Goal: Transaction & Acquisition: Purchase product/service

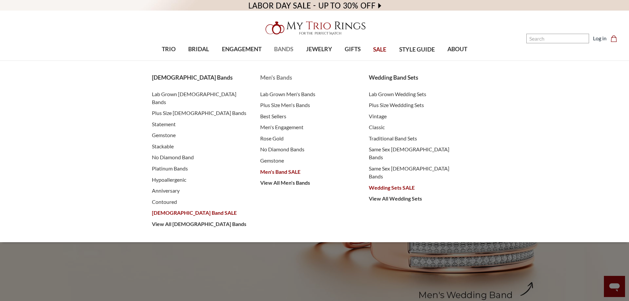
click at [284, 77] on span "Men's Bands" at bounding box center [307, 77] width 95 height 9
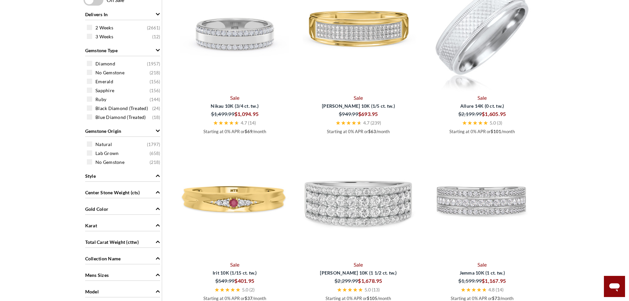
scroll to position [363, 0]
click at [106, 210] on span "Gold Color" at bounding box center [96, 208] width 23 height 7
click at [89, 220] on span at bounding box center [89, 221] width 5 height 5
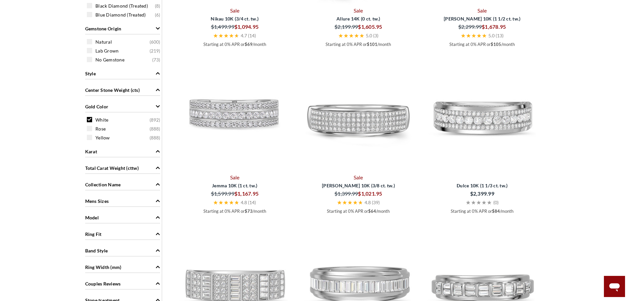
scroll to position [487, 0]
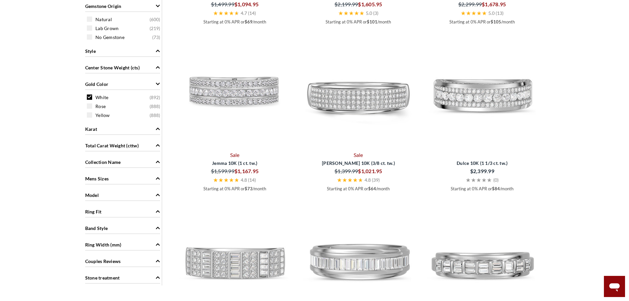
click at [119, 145] on span "Total Carat Weight (cttw)" at bounding box center [111, 145] width 53 height 7
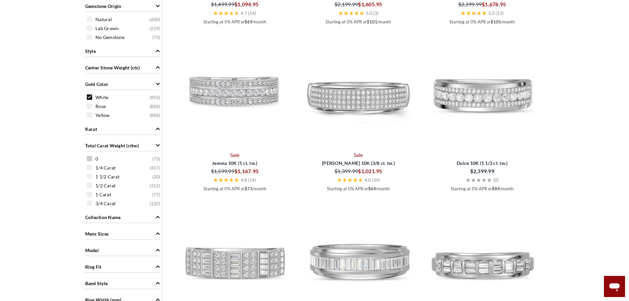
click at [90, 158] on span at bounding box center [89, 158] width 5 height 5
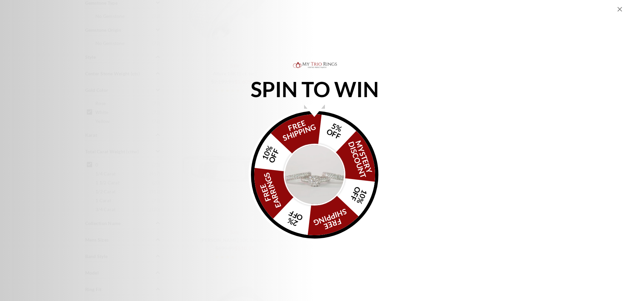
scroll to position [421, 0]
click at [312, 158] on img "Alia popup" at bounding box center [315, 175] width 62 height 62
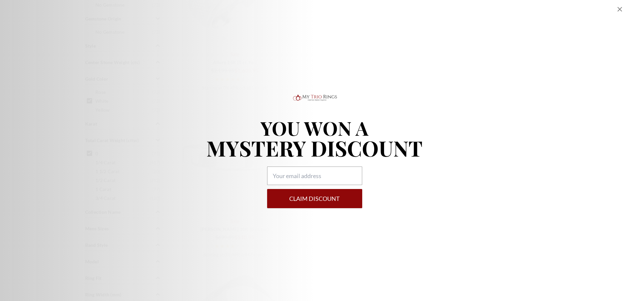
click at [619, 10] on icon "Close popup" at bounding box center [619, 9] width 5 height 5
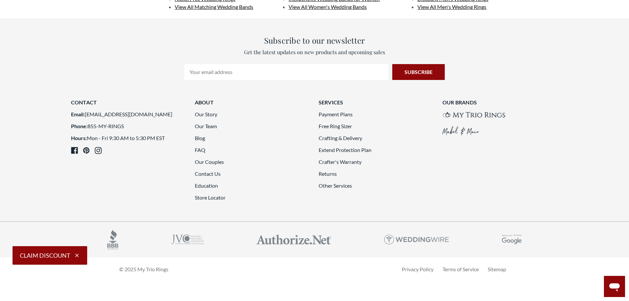
scroll to position [1478, 0]
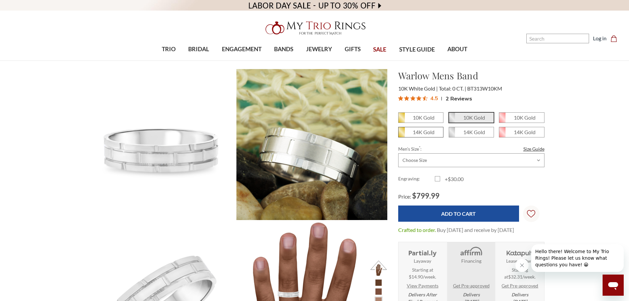
click at [417, 131] on em "14K Gold" at bounding box center [424, 132] width 22 height 6
click at [401, 134] on input "14K Gold" at bounding box center [401, 134] width 0 height 0
radio input "true"
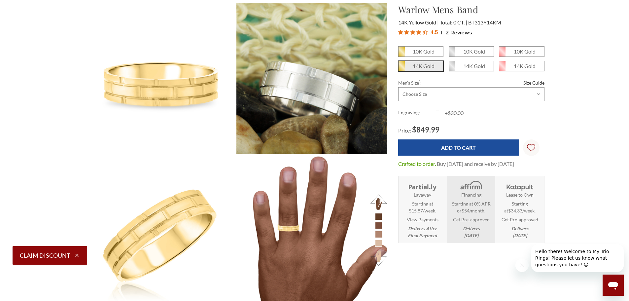
click at [462, 67] on span "14K Gold" at bounding box center [471, 66] width 45 height 10
click at [452, 68] on input "14K Gold" at bounding box center [451, 68] width 0 height 0
radio input "true"
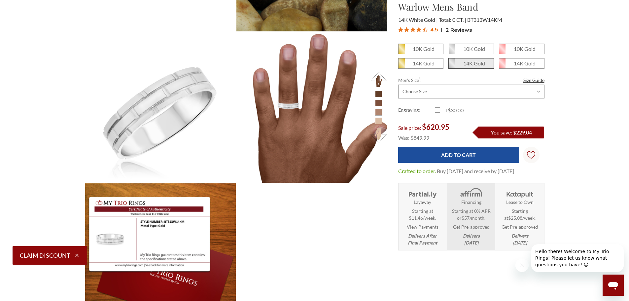
scroll to position [165, 0]
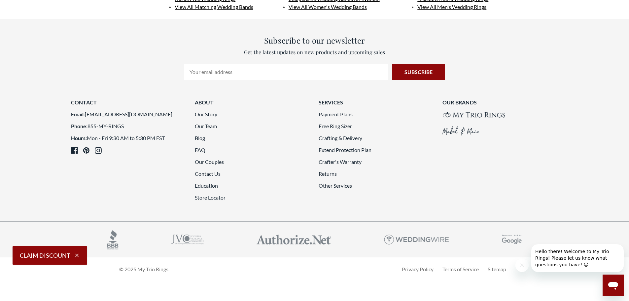
scroll to position [1742, 0]
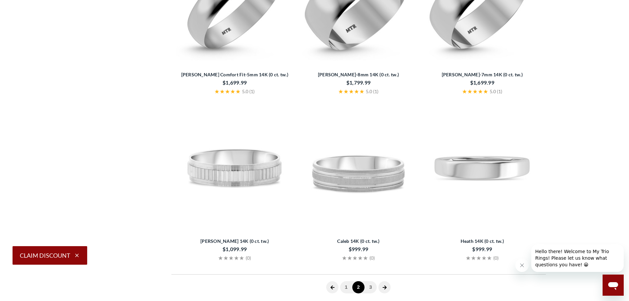
scroll to position [256, 0]
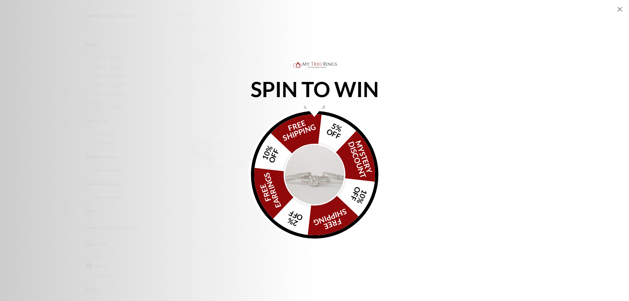
click at [618, 9] on icon "Close popup" at bounding box center [620, 9] width 8 height 8
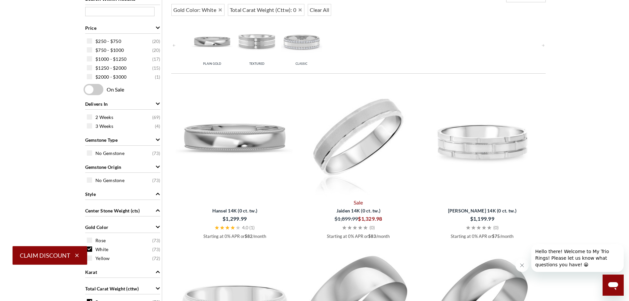
scroll to position [289, 0]
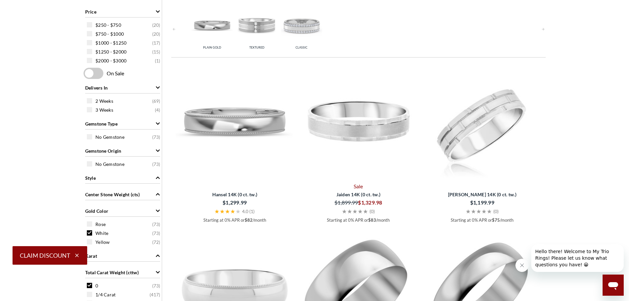
click at [496, 151] on img at bounding box center [482, 121] width 118 height 118
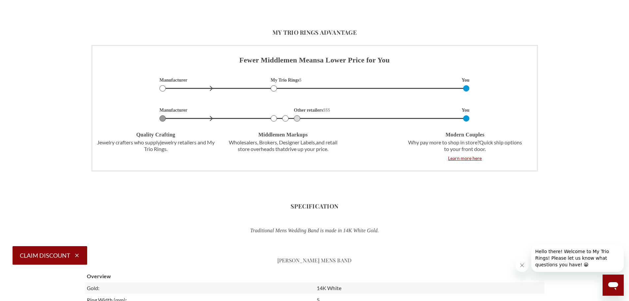
scroll to position [924, 0]
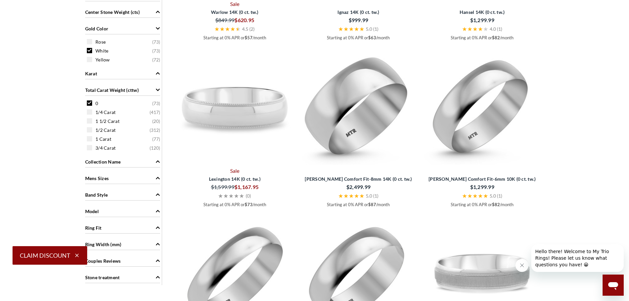
scroll to position [487, 0]
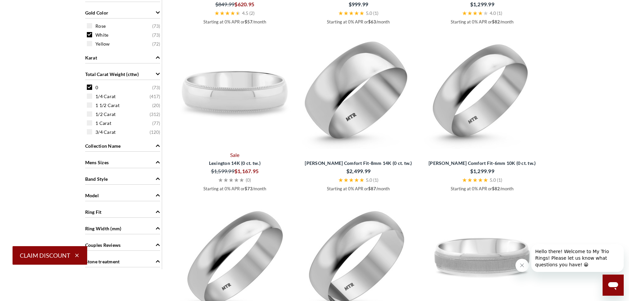
click at [105, 226] on span "Ring Width (mm)" at bounding box center [103, 228] width 36 height 7
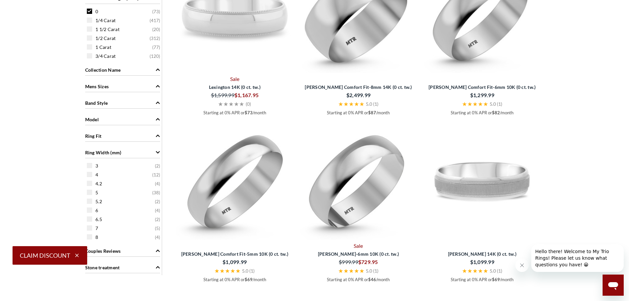
scroll to position [586, 0]
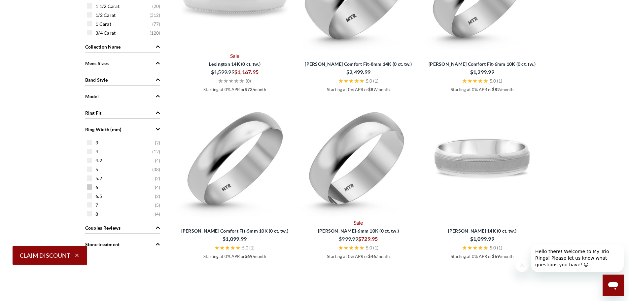
click at [89, 189] on span at bounding box center [89, 186] width 5 height 5
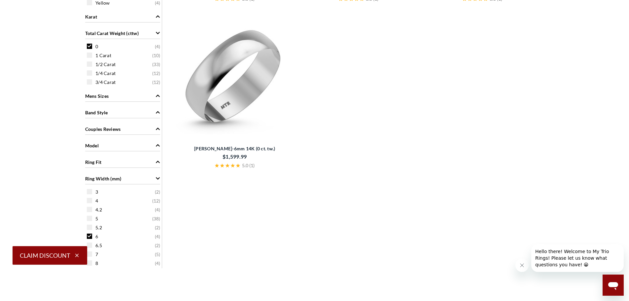
scroll to position [602, 0]
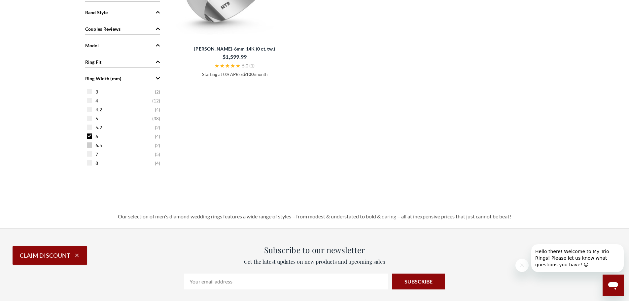
click at [91, 146] on span at bounding box center [89, 144] width 5 height 5
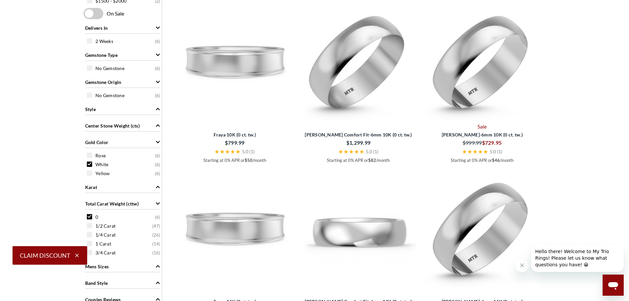
scroll to position [322, 0]
